Goal: Navigation & Orientation: Find specific page/section

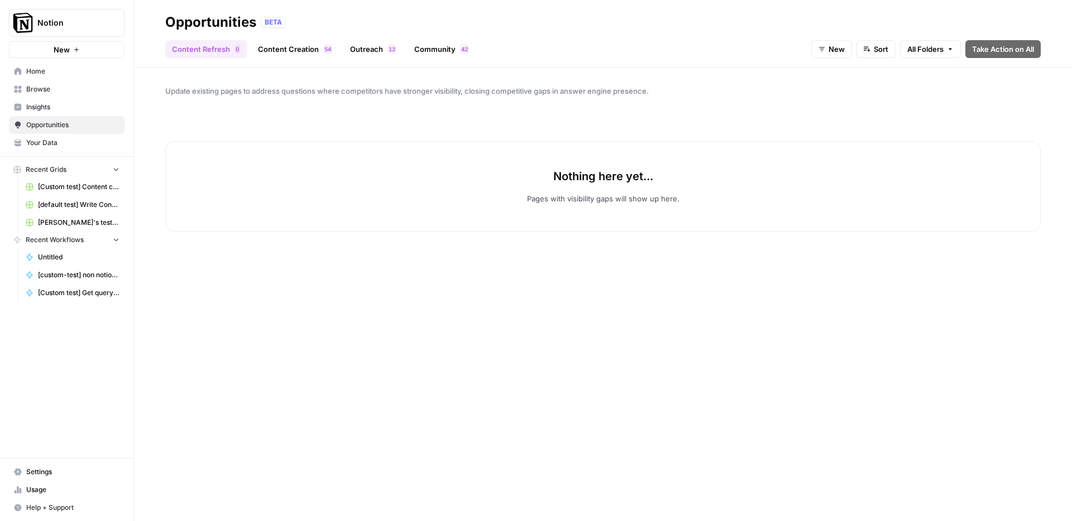
click at [49, 110] on span "Insights" at bounding box center [72, 107] width 93 height 10
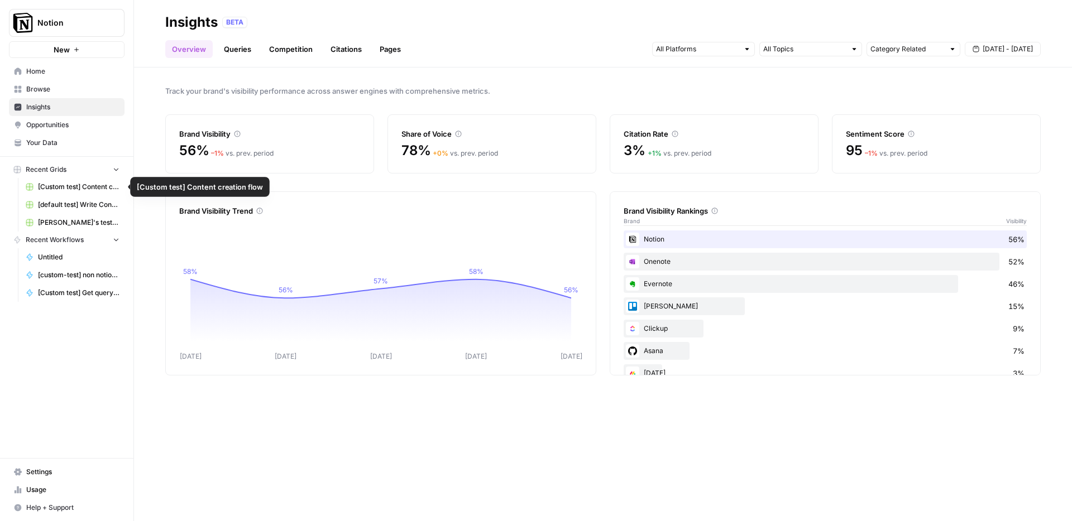
click at [70, 188] on span "[Custom test] Content creation flow" at bounding box center [78, 187] width 81 height 10
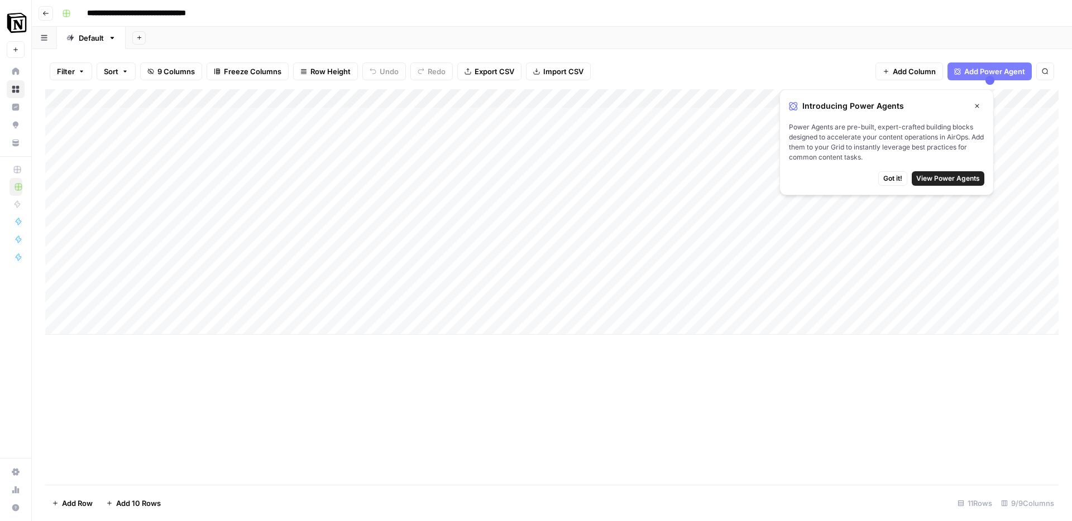
click at [976, 113] on div "Introducing Power Agents Close Power Agents are pre-built, expert-crafted build…" at bounding box center [886, 142] width 214 height 106
click at [978, 112] on button "Close" at bounding box center [977, 106] width 15 height 15
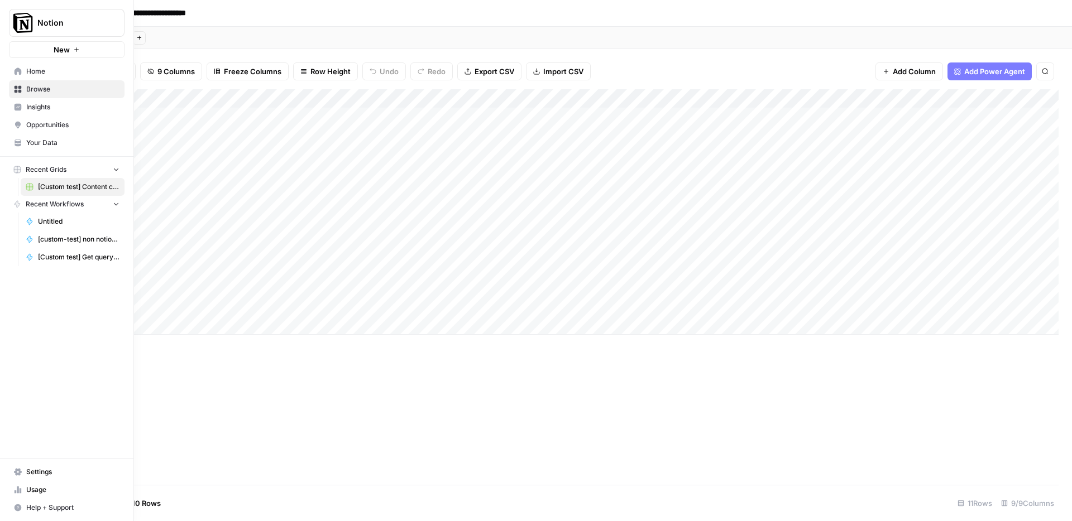
click at [24, 78] on link "Home" at bounding box center [67, 72] width 116 height 18
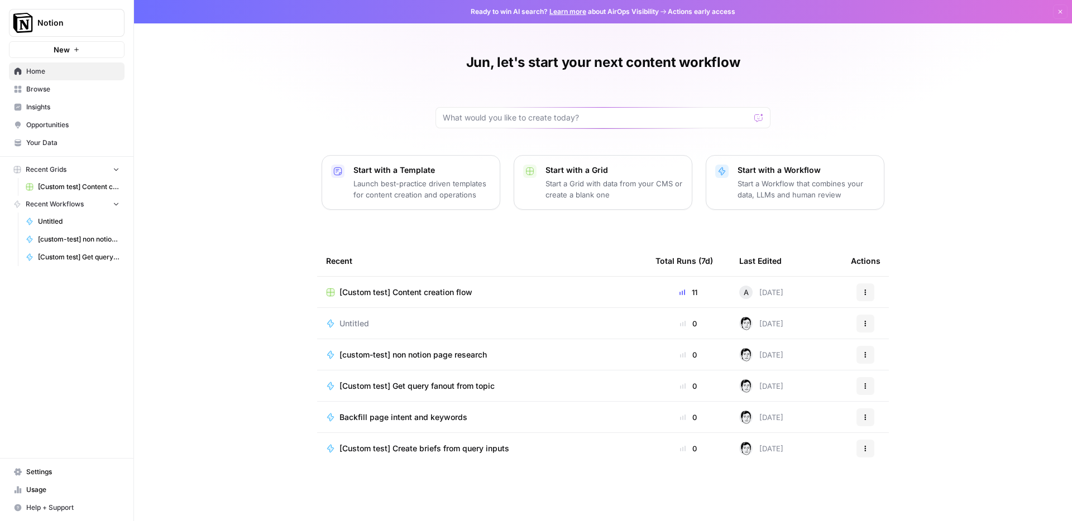
click at [60, 21] on span "Notion" at bounding box center [71, 22] width 68 height 11
click at [204, 256] on div "Jun, let's start your next content workflow Start with a Template Launch best-p…" at bounding box center [603, 260] width 938 height 521
